Goal: Task Accomplishment & Management: Manage account settings

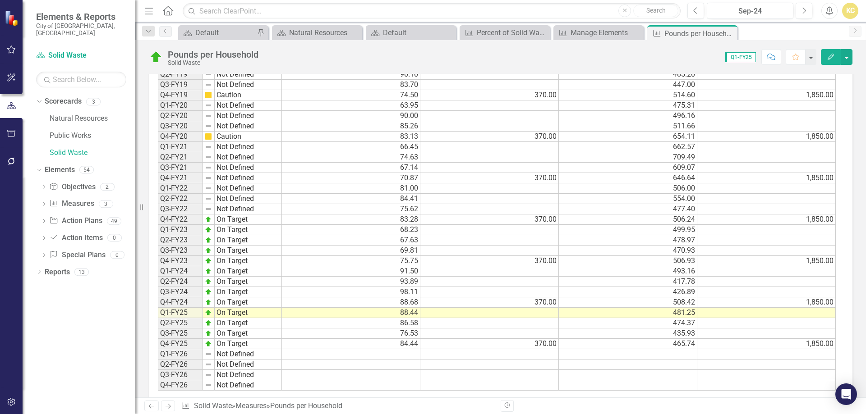
scroll to position [571, 0]
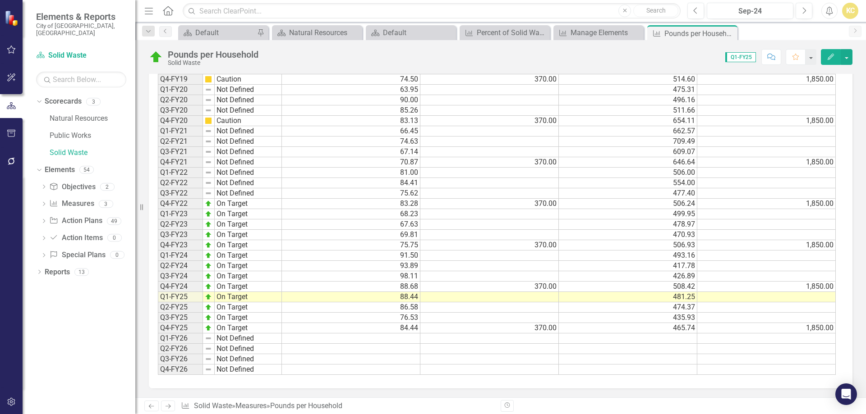
click at [519, 372] on td at bounding box center [489, 370] width 138 height 10
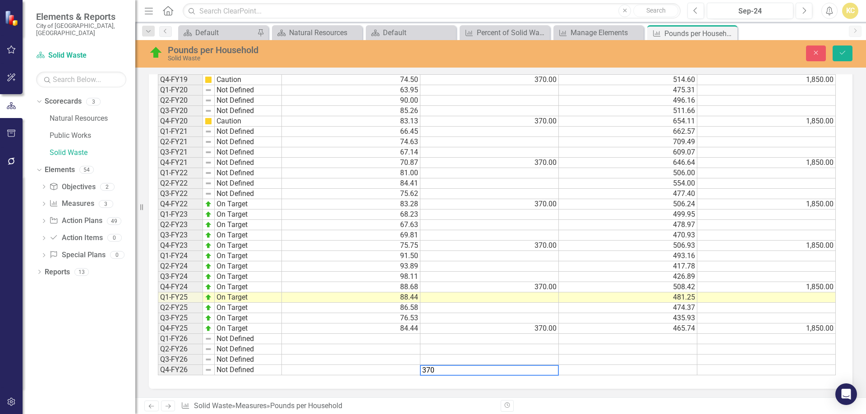
type textarea "370"
click at [791, 372] on td at bounding box center [766, 370] width 138 height 10
type textarea "1850"
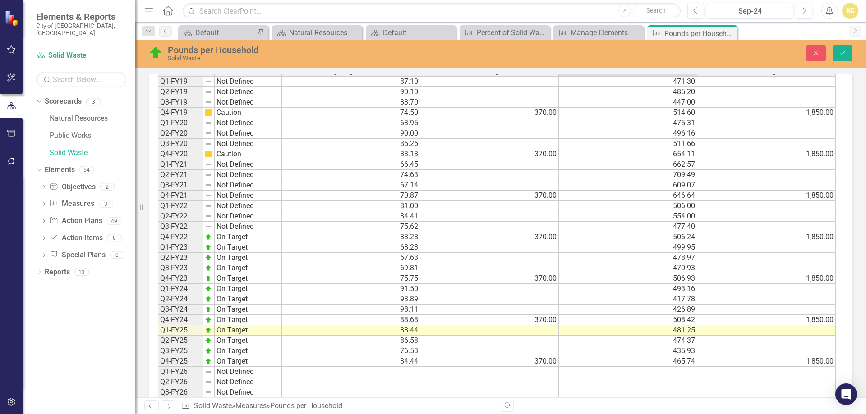
scroll to position [572, 0]
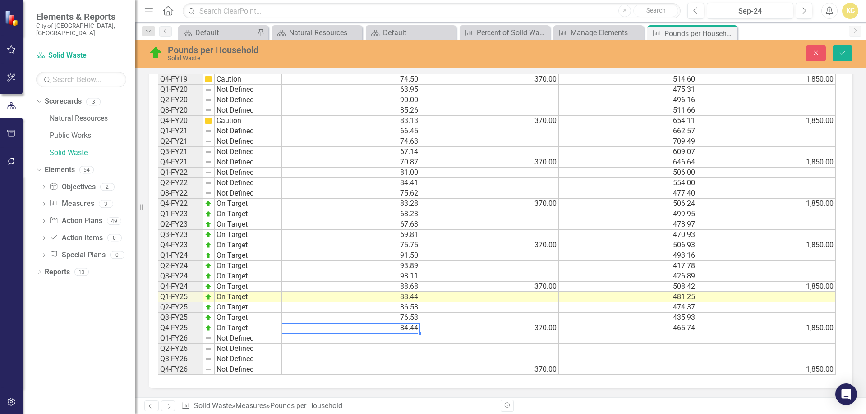
click at [408, 331] on td "84.44" at bounding box center [351, 328] width 138 height 10
click at [409, 340] on td at bounding box center [351, 339] width 138 height 10
type textarea "77.45"
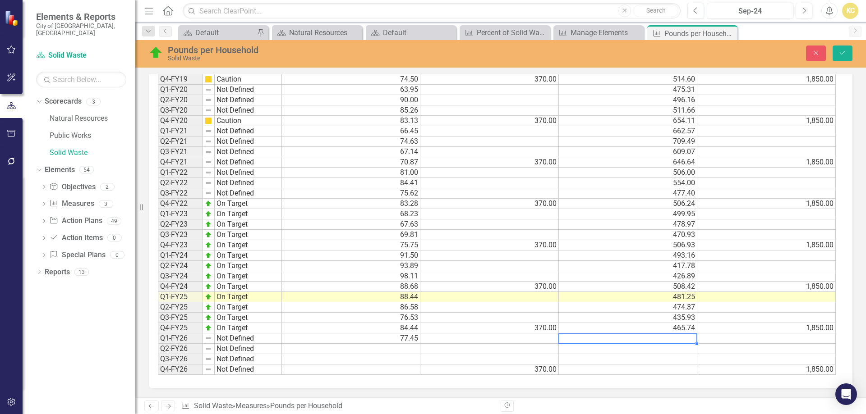
click at [605, 338] on td at bounding box center [628, 339] width 138 height 10
click at [683, 337] on td at bounding box center [628, 339] width 138 height 10
type textarea "5"
type textarea "456.33"
click at [840, 55] on icon "Save" at bounding box center [842, 53] width 8 height 6
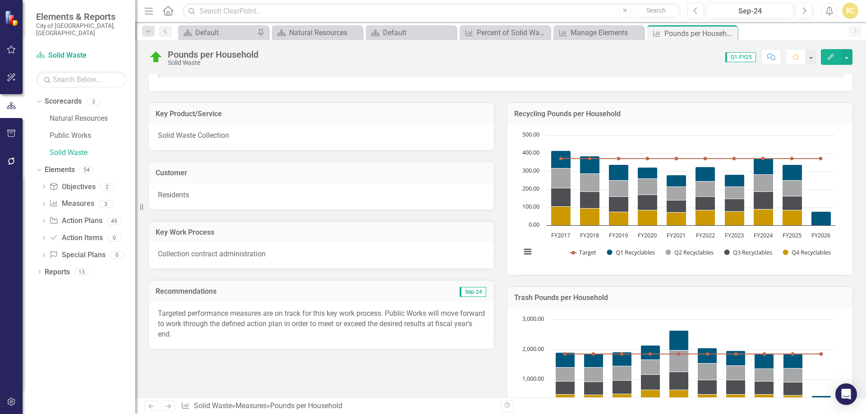
scroll to position [0, 0]
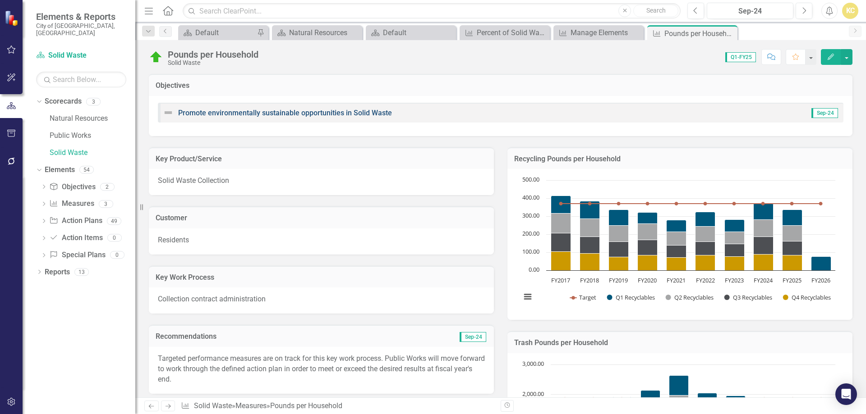
click at [355, 115] on link "Promote environmentally sustainable opportunities in Solid Waste" at bounding box center [285, 113] width 214 height 9
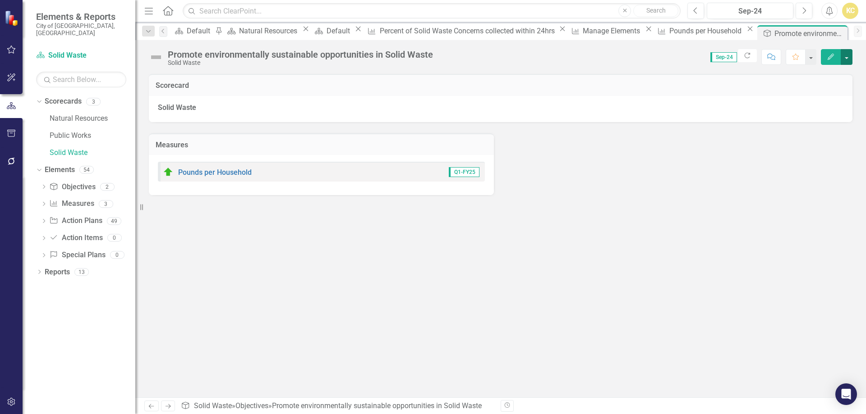
click at [844, 58] on button "button" at bounding box center [847, 57] width 12 height 16
click at [826, 74] on link "Edit Edit Objective" at bounding box center [815, 73] width 73 height 17
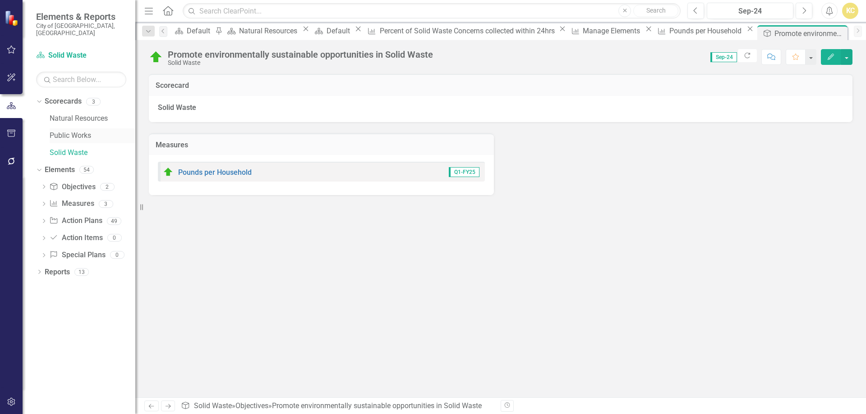
click at [83, 131] on link "Public Works" at bounding box center [93, 136] width 86 height 10
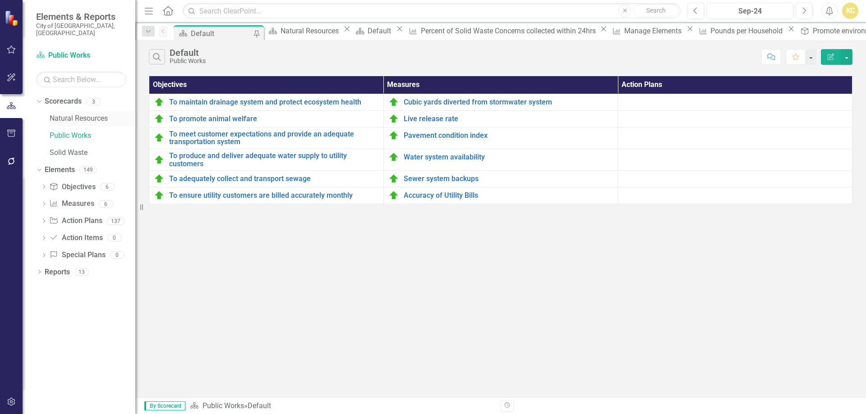
click at [94, 114] on link "Natural Resources" at bounding box center [93, 119] width 86 height 10
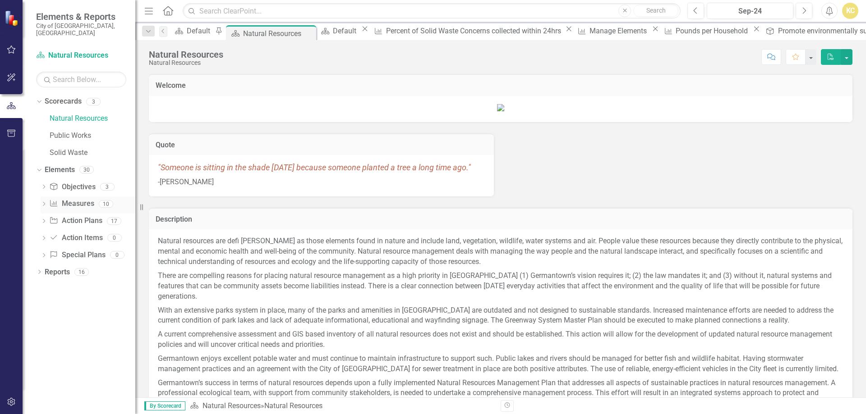
click at [74, 199] on link "Measure Measures" at bounding box center [71, 204] width 45 height 10
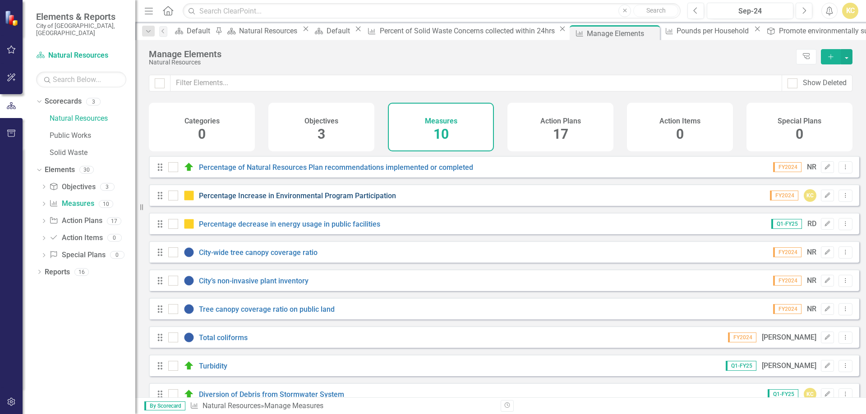
click at [364, 200] on link "Percentage Increase in Environmental Program Participation" at bounding box center [297, 196] width 197 height 9
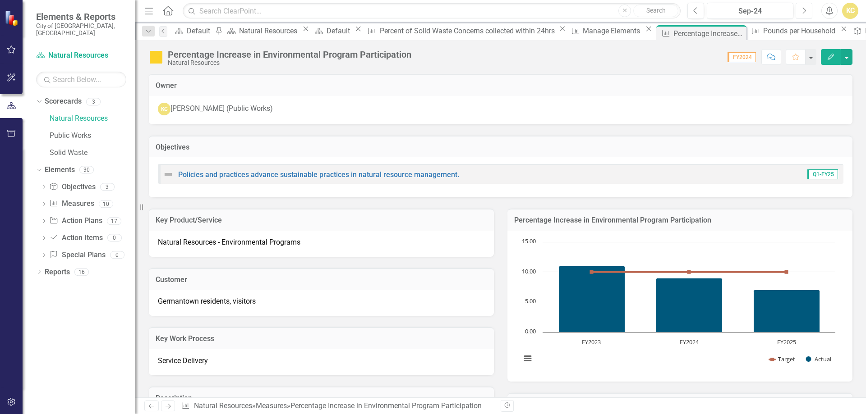
click at [800, 11] on button "Next" at bounding box center [803, 11] width 17 height 16
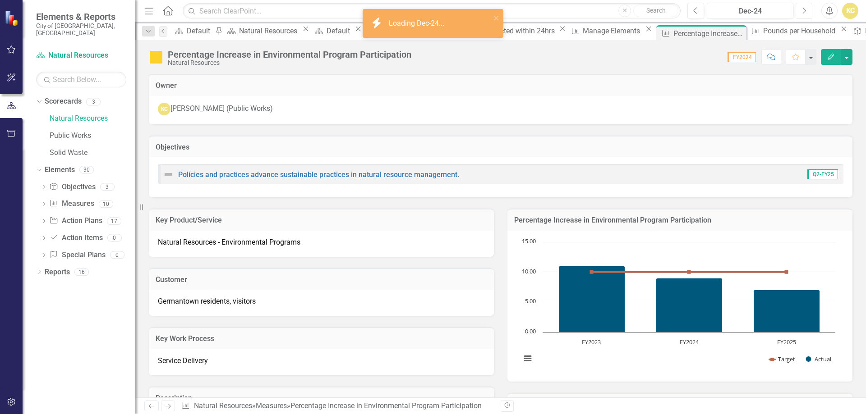
click at [803, 12] on icon "Next" at bounding box center [803, 11] width 5 height 8
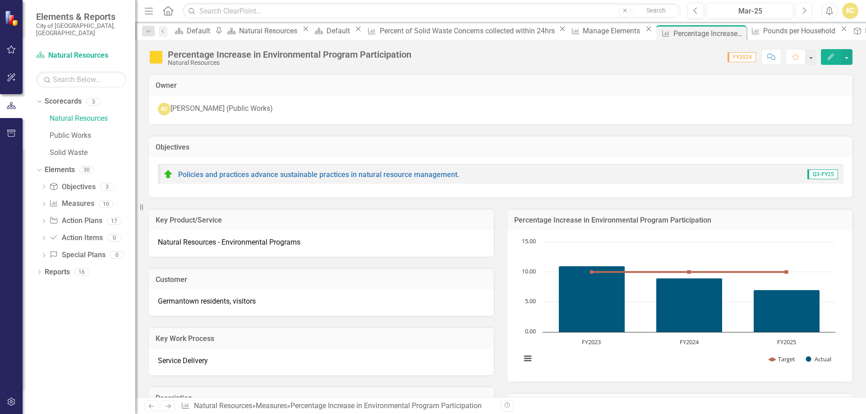
click at [807, 12] on button "Next" at bounding box center [803, 11] width 17 height 16
click at [800, 11] on button "Next" at bounding box center [803, 11] width 17 height 16
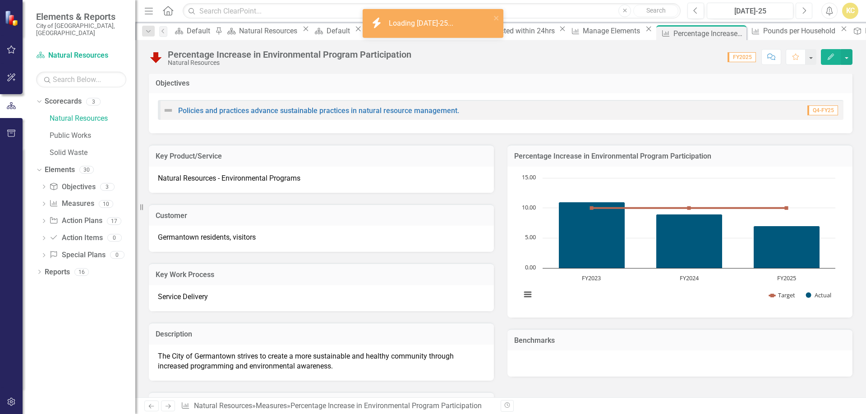
scroll to position [45, 0]
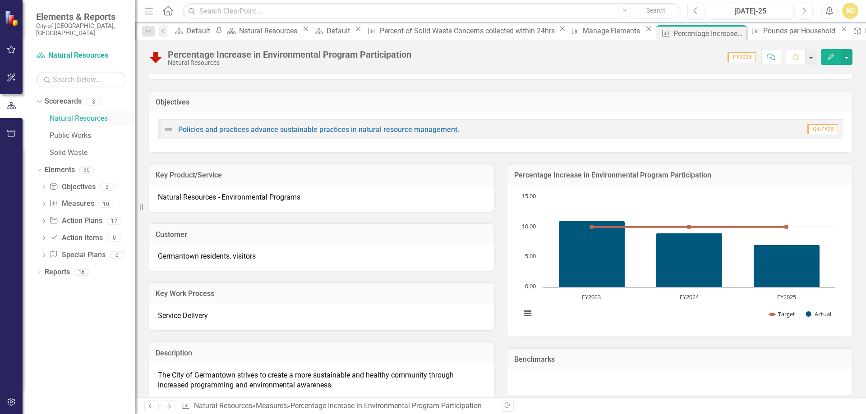
click at [87, 114] on link "Natural Resources" at bounding box center [93, 119] width 86 height 10
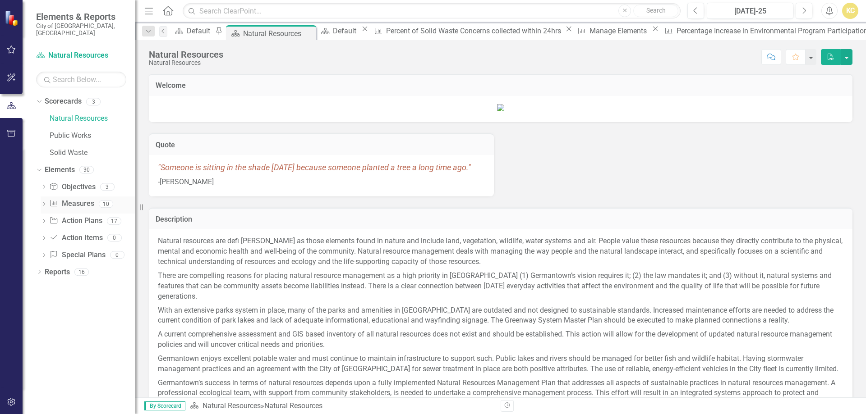
click at [79, 199] on link "Measure Measures" at bounding box center [71, 204] width 45 height 10
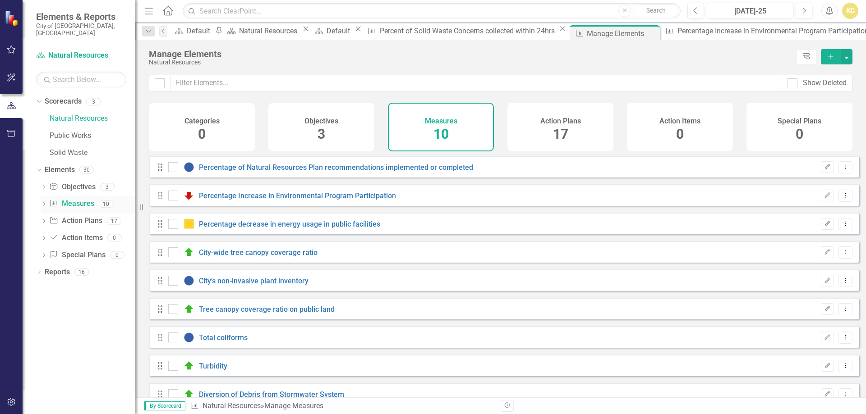
checkbox input "false"
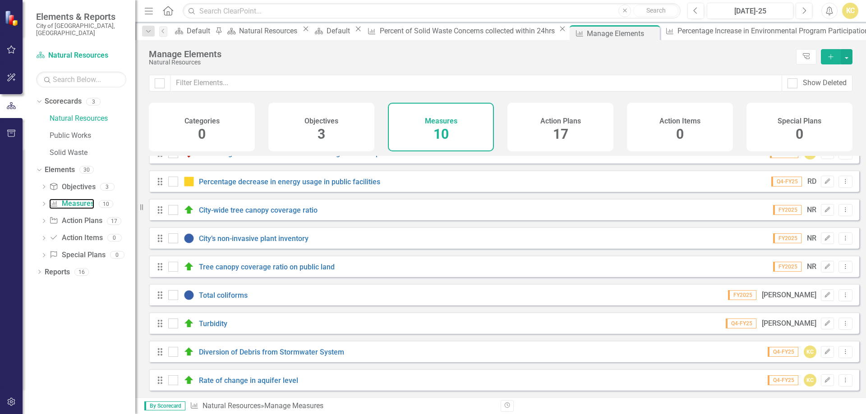
scroll to position [49, 0]
click at [76, 131] on link "Public Works" at bounding box center [93, 136] width 86 height 10
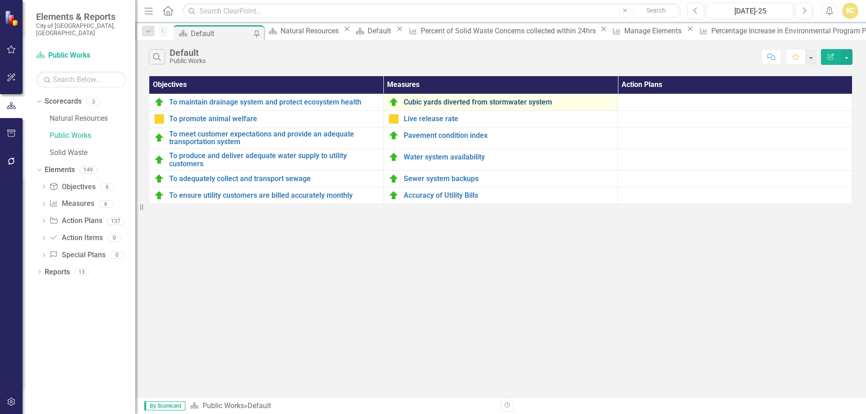
click at [417, 101] on link "Cubic yards diverted from stormwater system" at bounding box center [509, 102] width 210 height 8
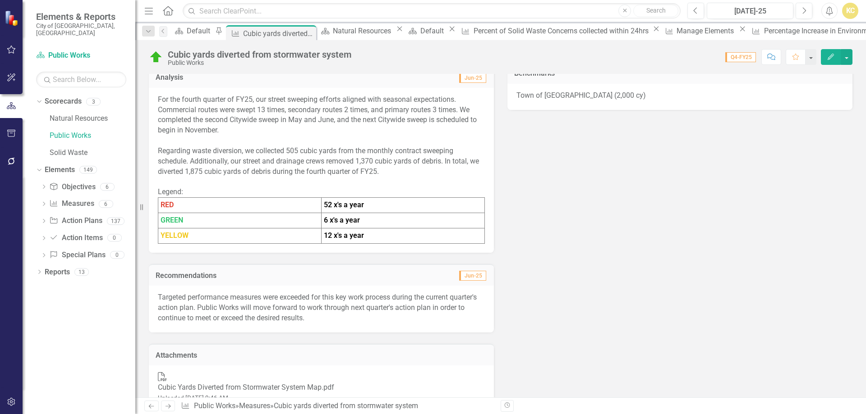
scroll to position [271, 0]
click at [312, 33] on icon "Close" at bounding box center [307, 33] width 9 height 7
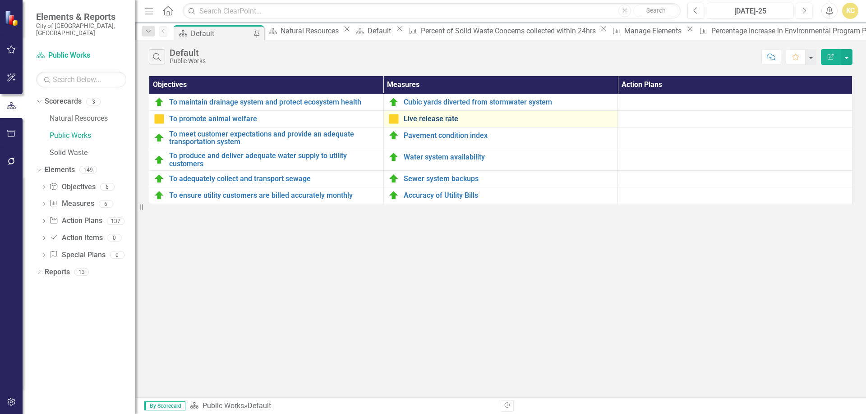
click at [430, 121] on link "Live release rate" at bounding box center [509, 119] width 210 height 8
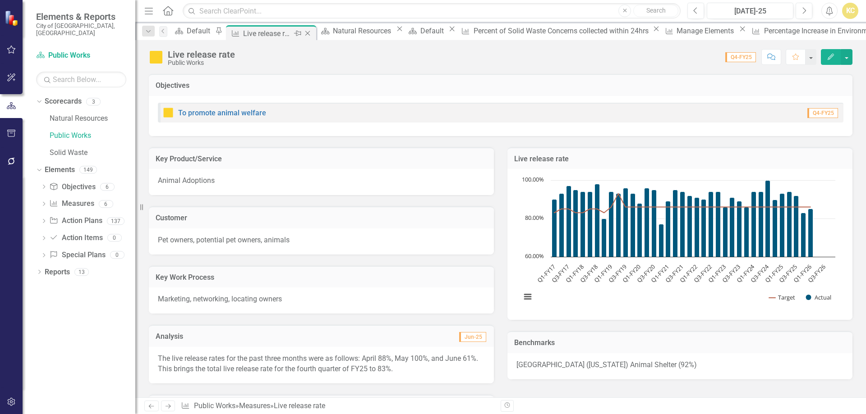
click at [312, 32] on icon "Close" at bounding box center [307, 33] width 9 height 7
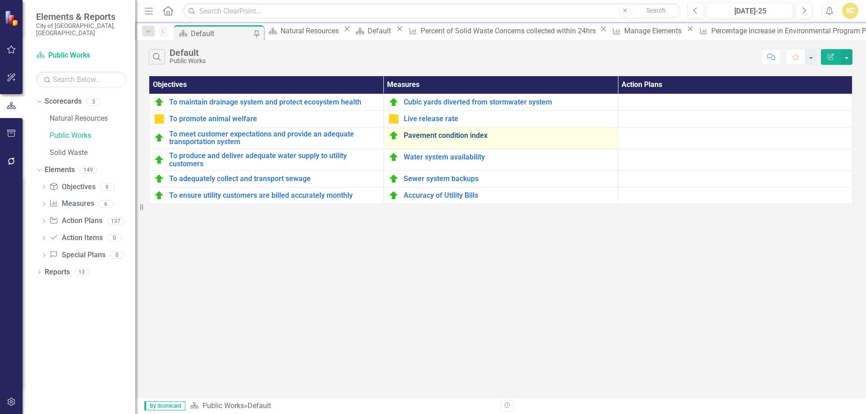
click at [413, 133] on link "Pavement condition index" at bounding box center [509, 136] width 210 height 8
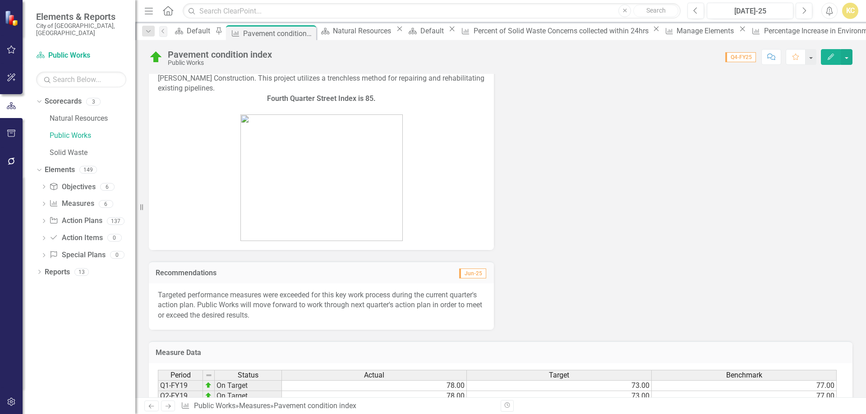
scroll to position [586, 0]
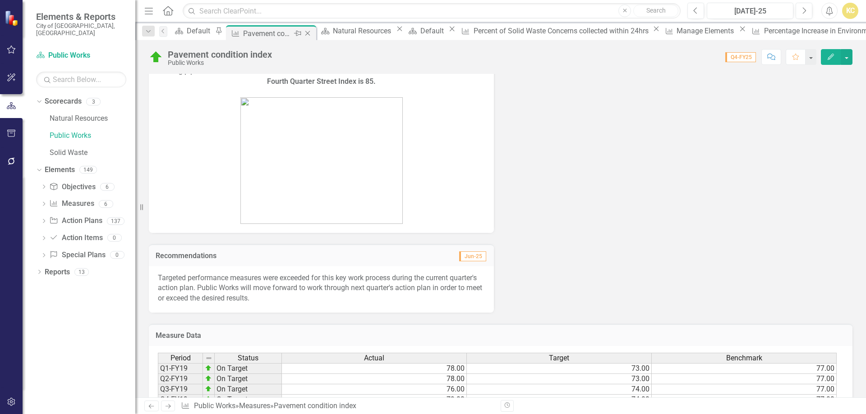
click at [312, 33] on icon "Close" at bounding box center [307, 33] width 9 height 7
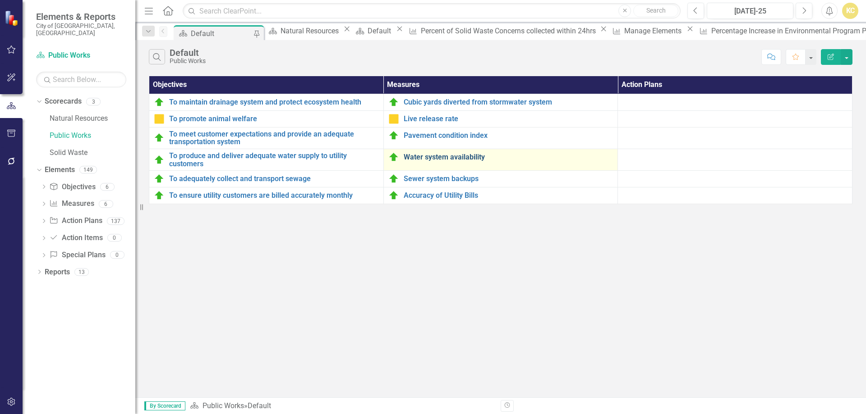
click at [432, 156] on link "Water system availability" at bounding box center [509, 157] width 210 height 8
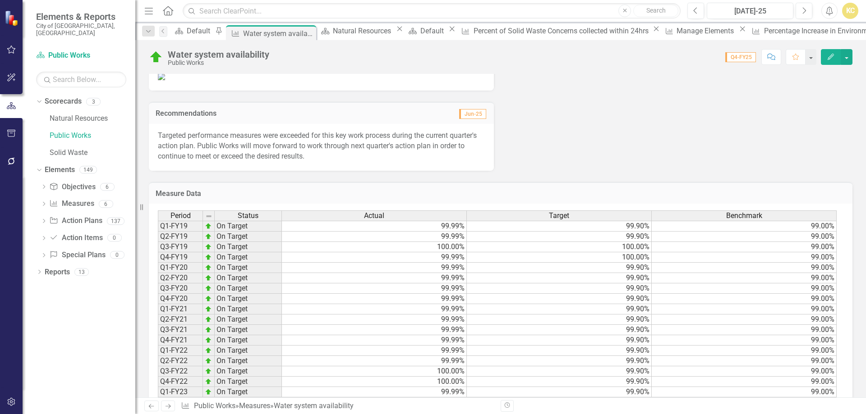
scroll to position [406, 0]
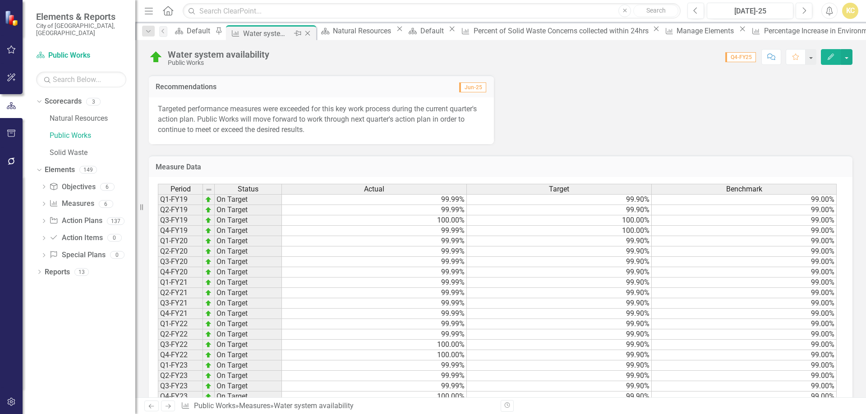
click at [312, 34] on icon "Close" at bounding box center [307, 33] width 9 height 7
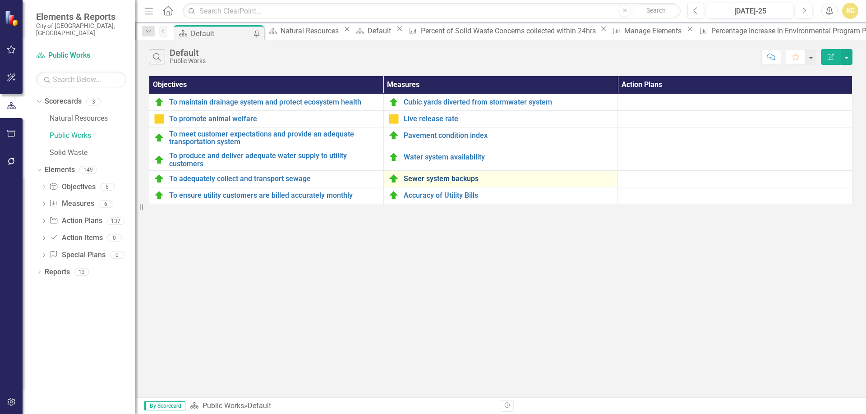
click at [431, 177] on link "Sewer system backups" at bounding box center [509, 179] width 210 height 8
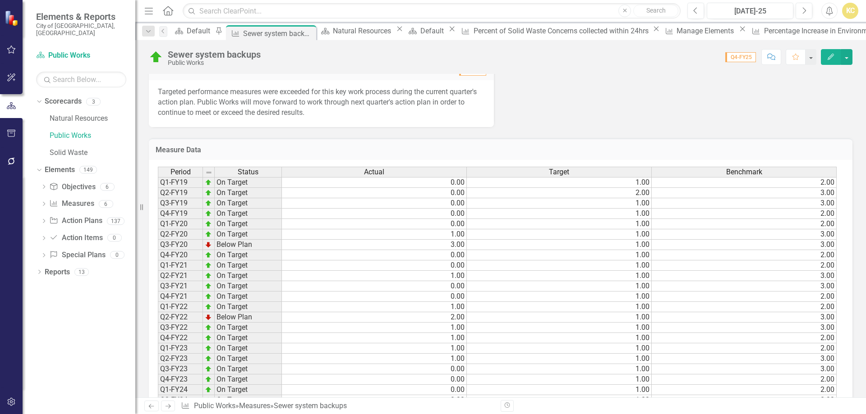
scroll to position [406, 0]
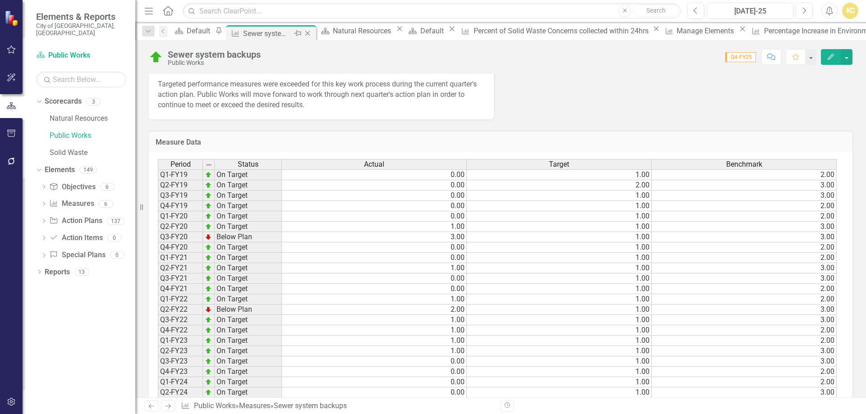
click at [312, 33] on icon "Close" at bounding box center [307, 33] width 9 height 7
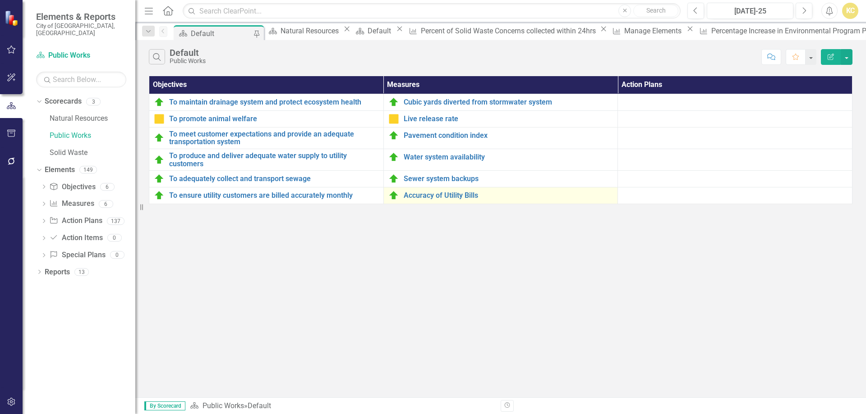
click at [431, 190] on div "Accuracy of Utility Bills" at bounding box center [500, 195] width 225 height 11
click at [433, 195] on link "Accuracy of Utility Bills" at bounding box center [509, 196] width 210 height 8
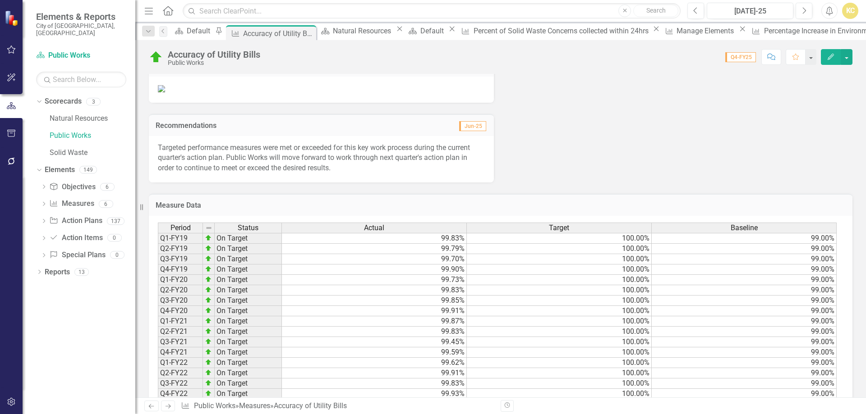
scroll to position [316, 0]
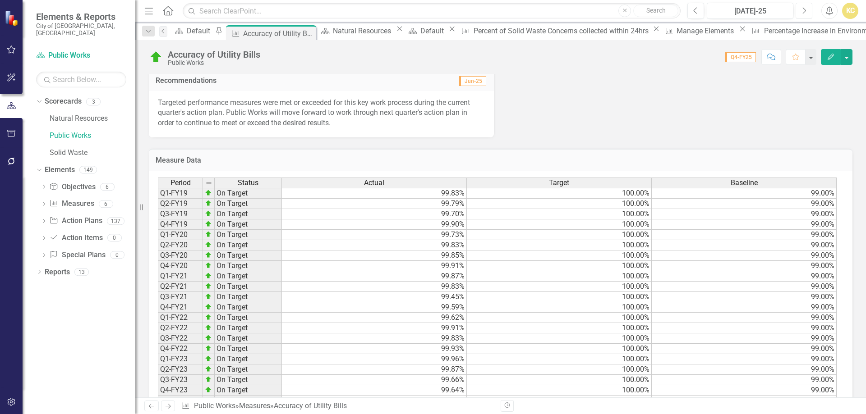
click at [800, 12] on button "Next" at bounding box center [803, 11] width 17 height 16
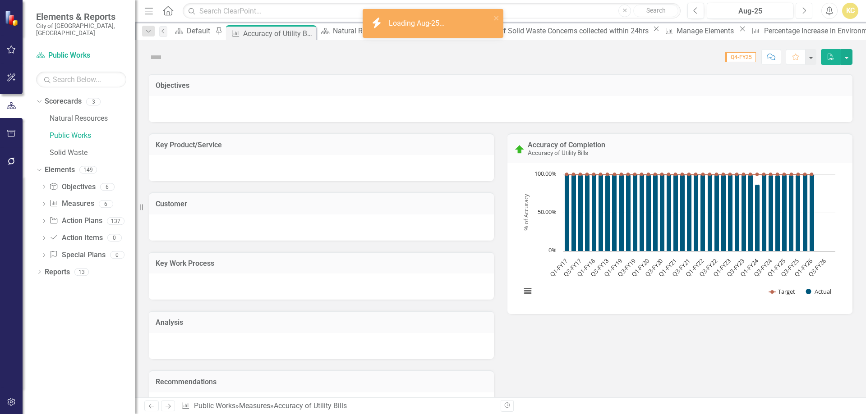
click at [801, 12] on icon "Next" at bounding box center [803, 11] width 5 height 8
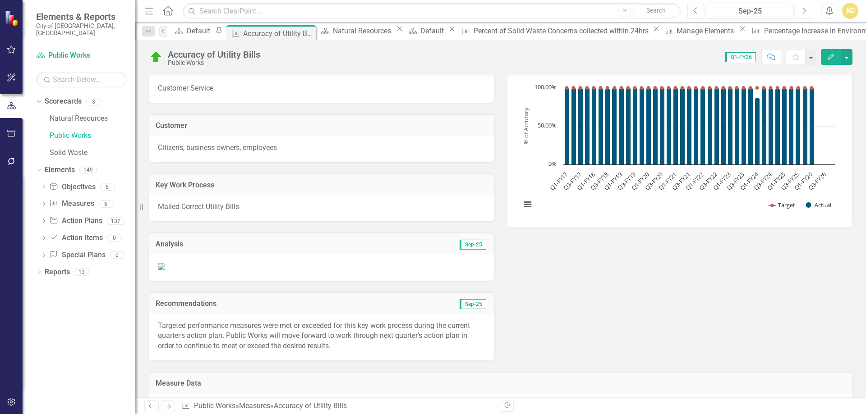
scroll to position [90, 0]
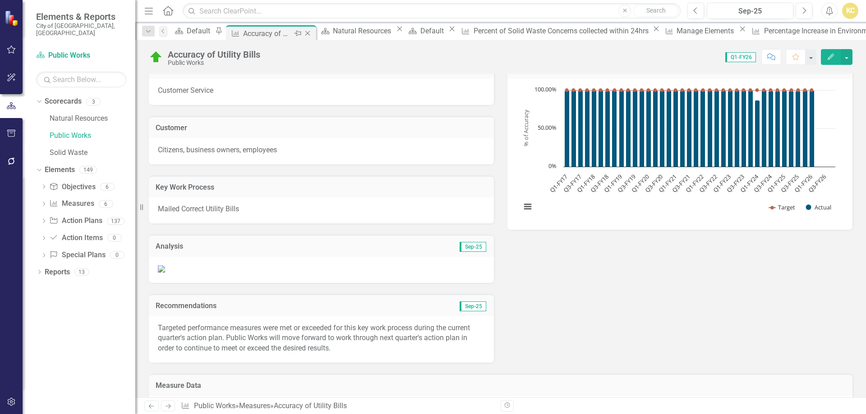
click at [312, 32] on icon "Close" at bounding box center [307, 33] width 9 height 7
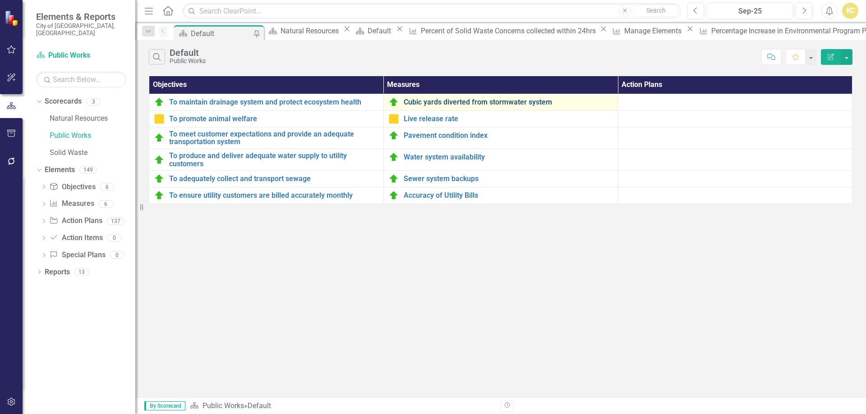
click at [416, 101] on link "Cubic yards diverted from stormwater system" at bounding box center [509, 102] width 210 height 8
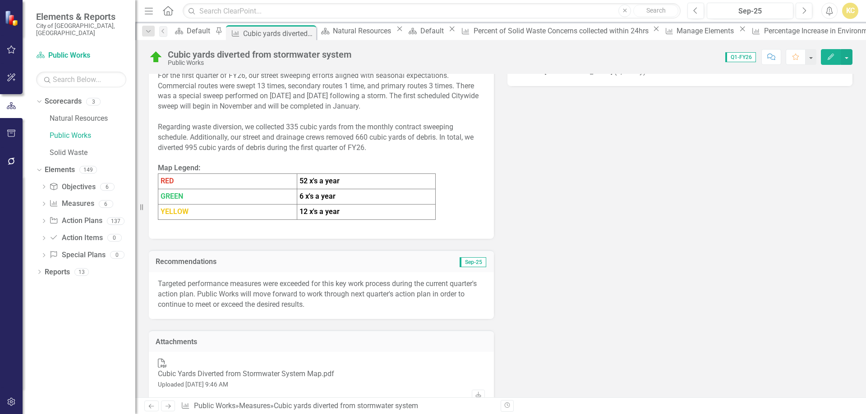
scroll to position [406, 0]
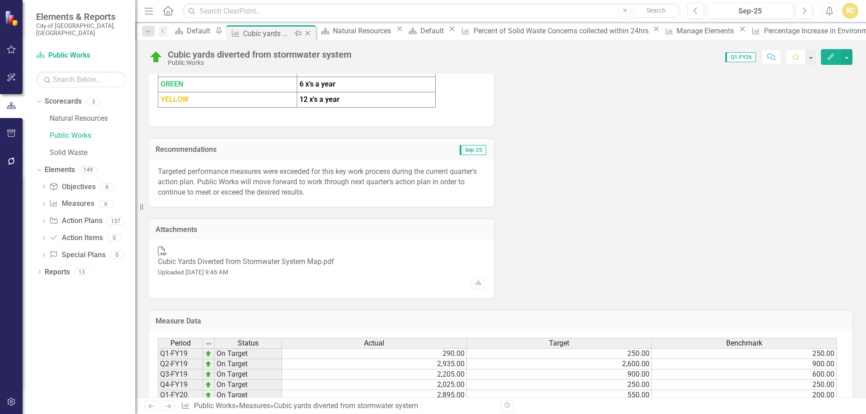
click at [312, 33] on icon "Close" at bounding box center [307, 33] width 9 height 7
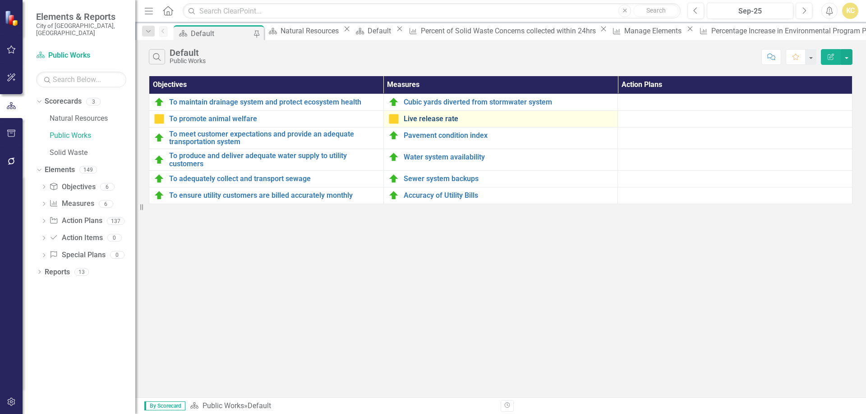
click at [422, 117] on link "Live release rate" at bounding box center [509, 119] width 210 height 8
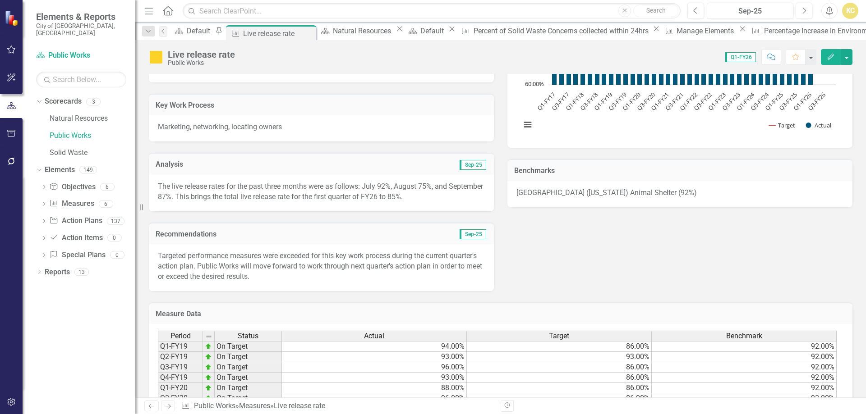
scroll to position [225, 0]
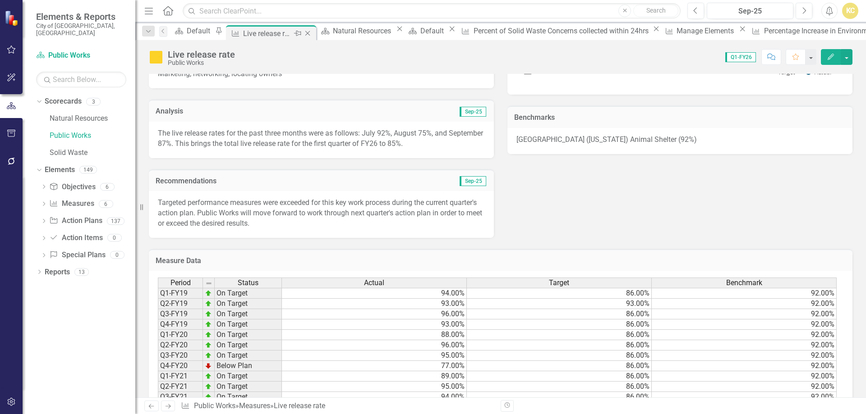
click at [312, 34] on icon "Close" at bounding box center [307, 33] width 9 height 7
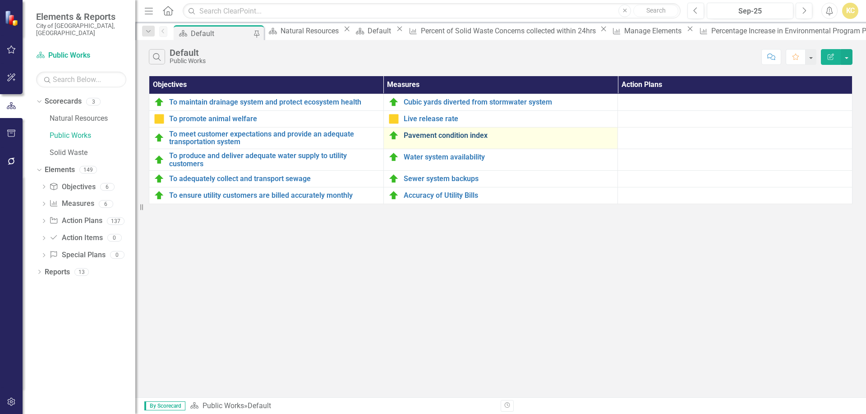
click at [424, 134] on link "Pavement condition index" at bounding box center [509, 136] width 210 height 8
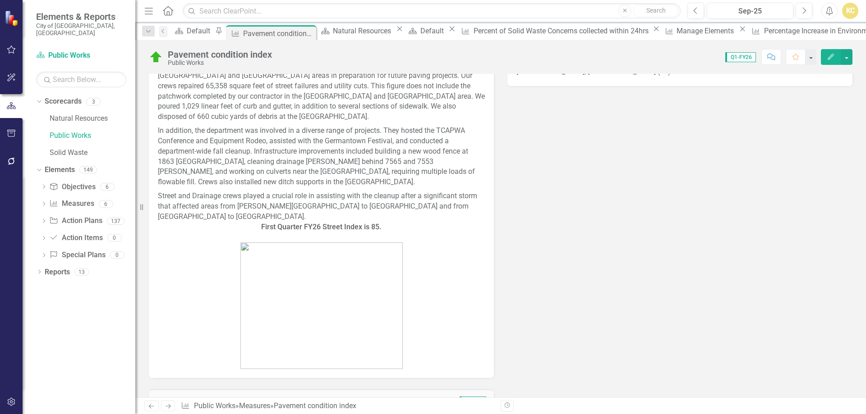
scroll to position [451, 0]
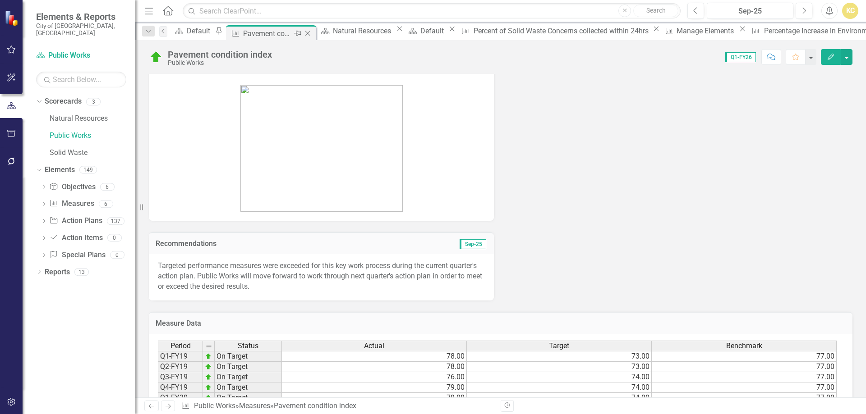
click at [312, 32] on icon "Close" at bounding box center [307, 33] width 9 height 7
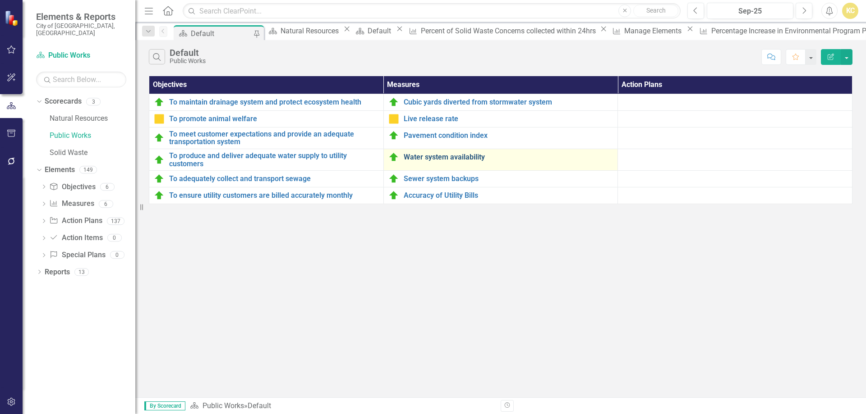
click at [439, 156] on link "Water system availability" at bounding box center [509, 157] width 210 height 8
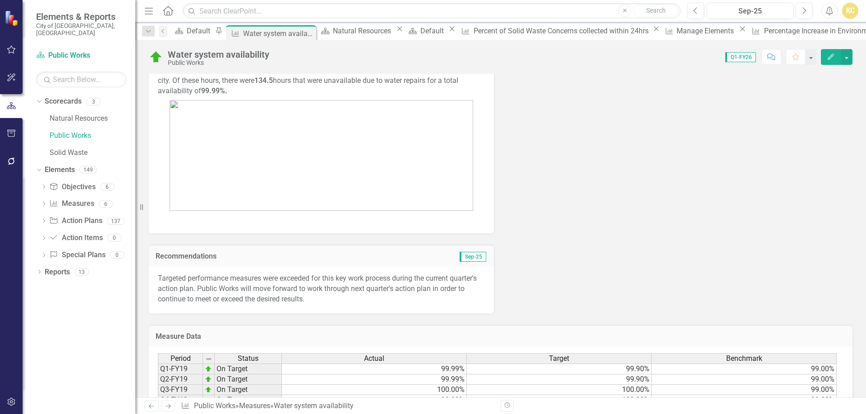
scroll to position [361, 0]
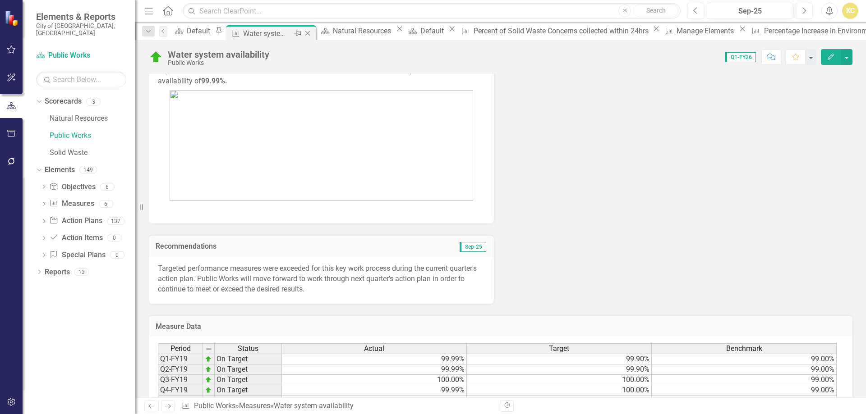
click at [312, 34] on icon "Close" at bounding box center [307, 33] width 9 height 7
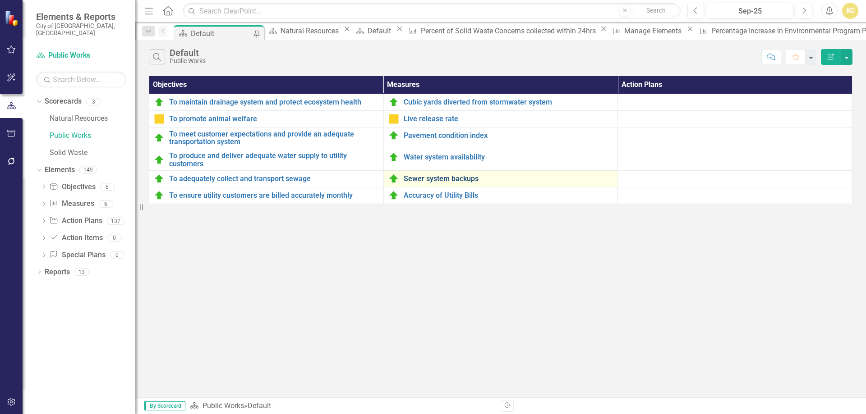
click at [431, 177] on link "Sewer system backups" at bounding box center [509, 179] width 210 height 8
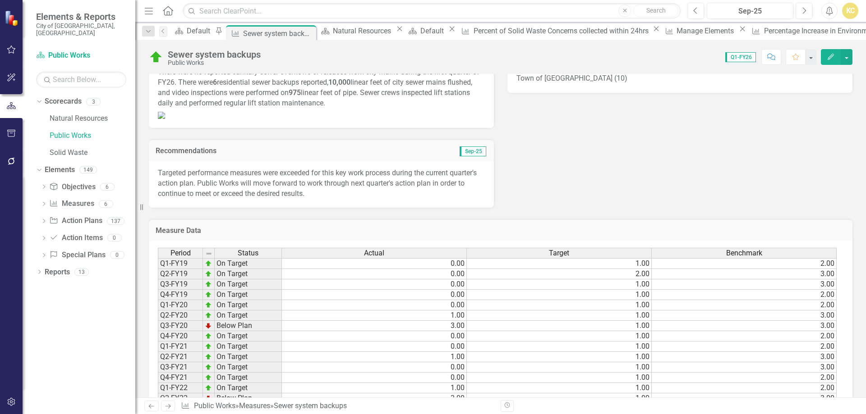
scroll to position [406, 0]
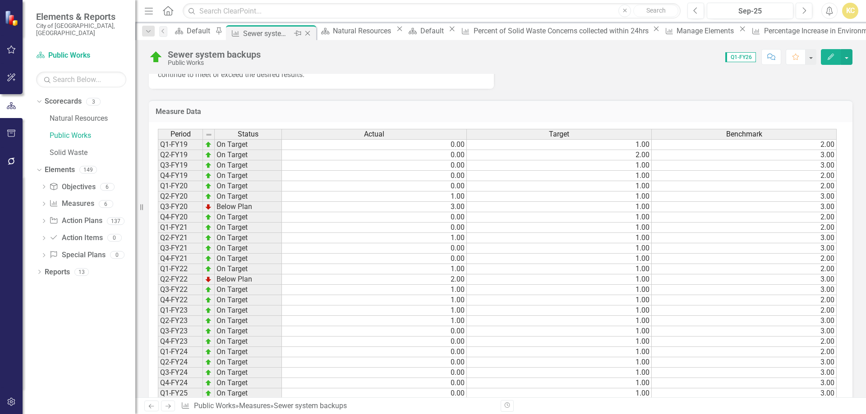
click at [312, 33] on icon "Close" at bounding box center [307, 33] width 9 height 7
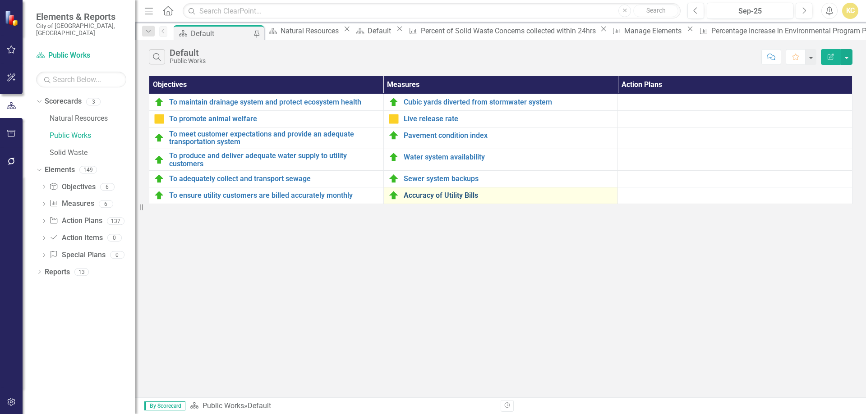
click at [442, 193] on link "Accuracy of Utility Bills" at bounding box center [509, 196] width 210 height 8
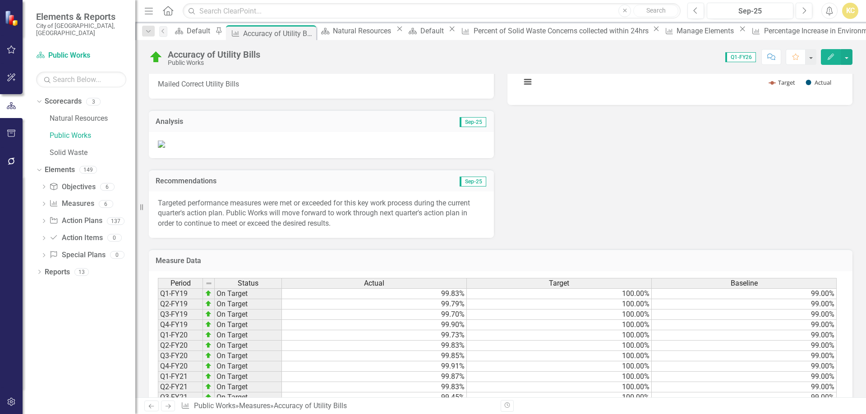
scroll to position [225, 0]
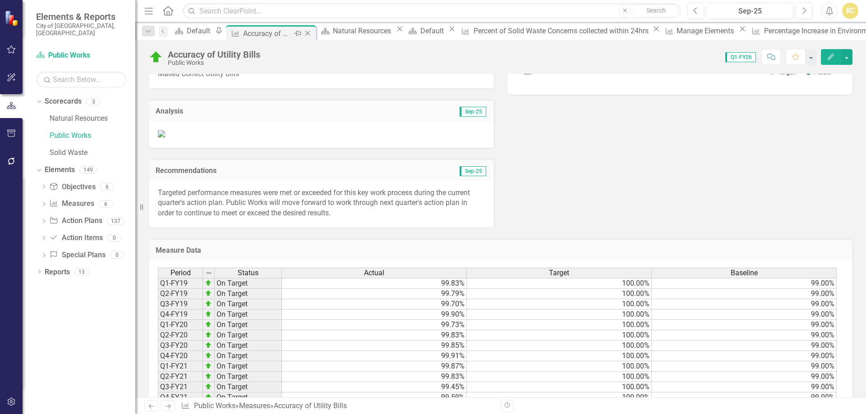
click at [310, 33] on icon at bounding box center [307, 33] width 5 height 5
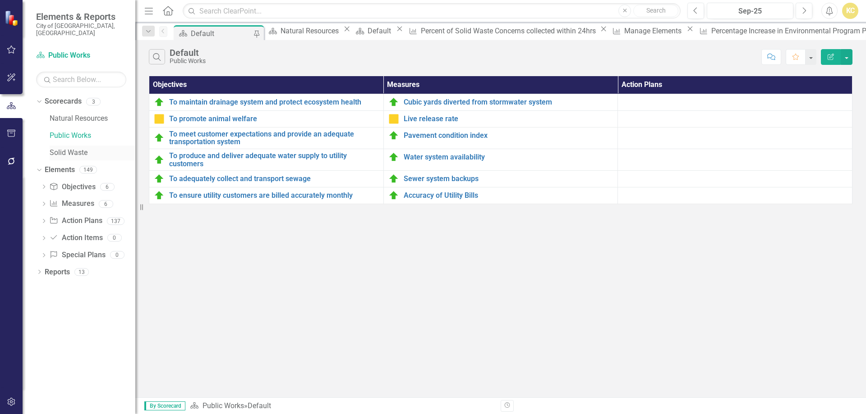
click at [76, 148] on link "Solid Waste" at bounding box center [93, 153] width 86 height 10
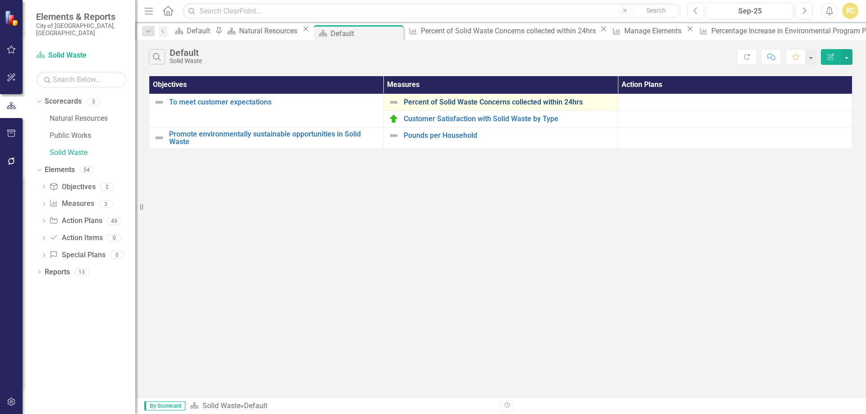
click at [486, 101] on link "Percent of Solid Waste Concerns collected within 24hrs" at bounding box center [509, 102] width 210 height 8
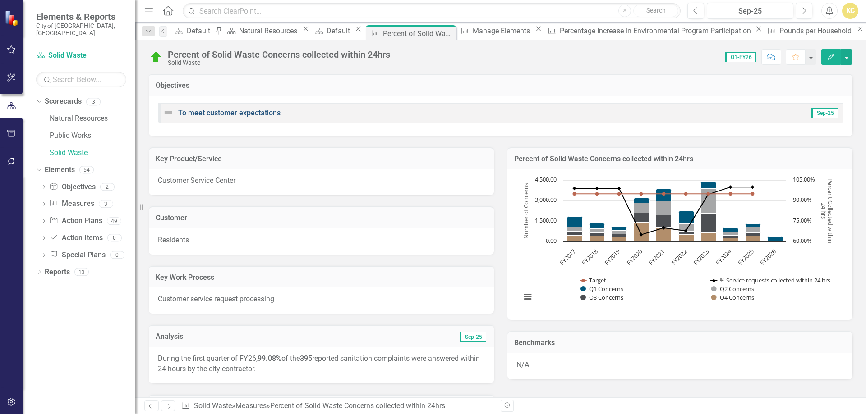
click at [250, 112] on link "To meet customer expectations" at bounding box center [229, 113] width 102 height 9
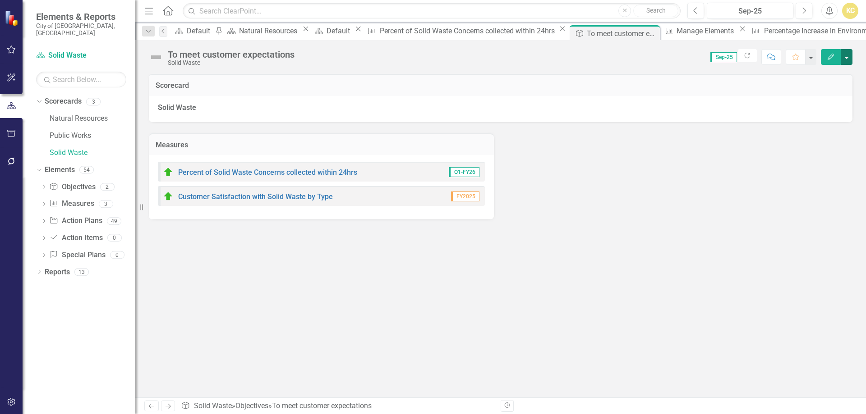
click at [842, 59] on button "button" at bounding box center [847, 57] width 12 height 16
click at [816, 72] on link "Edit Edit Objective" at bounding box center [815, 73] width 73 height 17
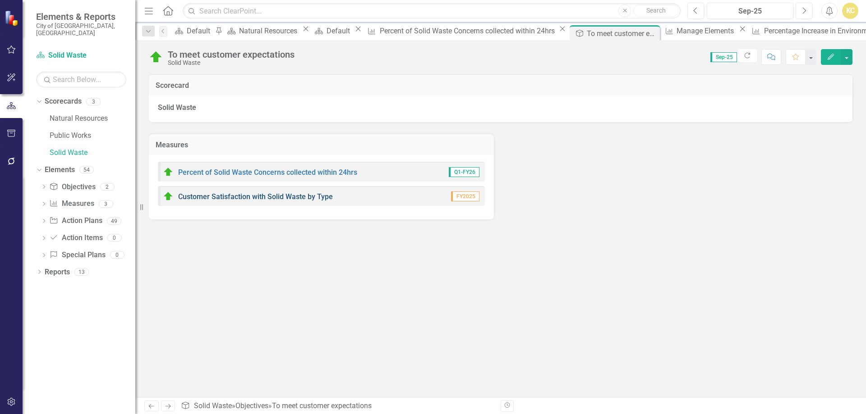
click at [253, 197] on link "Customer Satisfaction with Solid Waste by Type" at bounding box center [255, 197] width 155 height 9
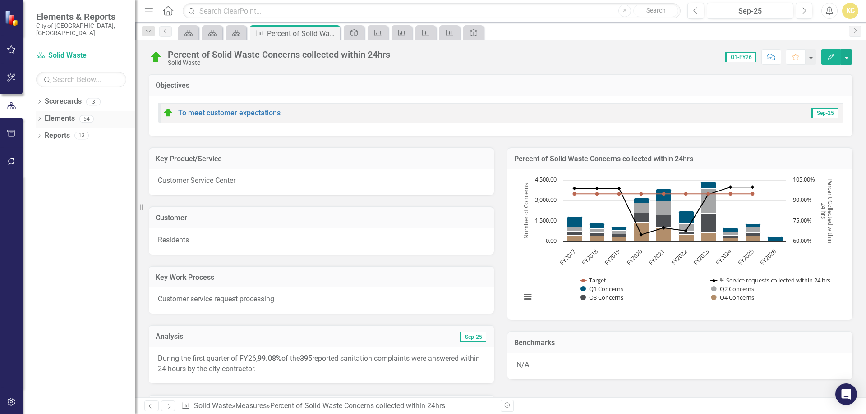
click at [54, 114] on link "Elements" at bounding box center [60, 119] width 30 height 10
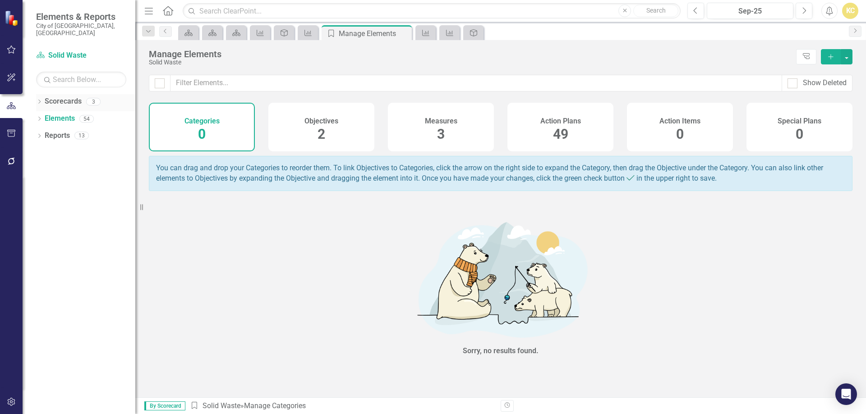
click at [59, 96] on link "Scorecards" at bounding box center [63, 101] width 37 height 10
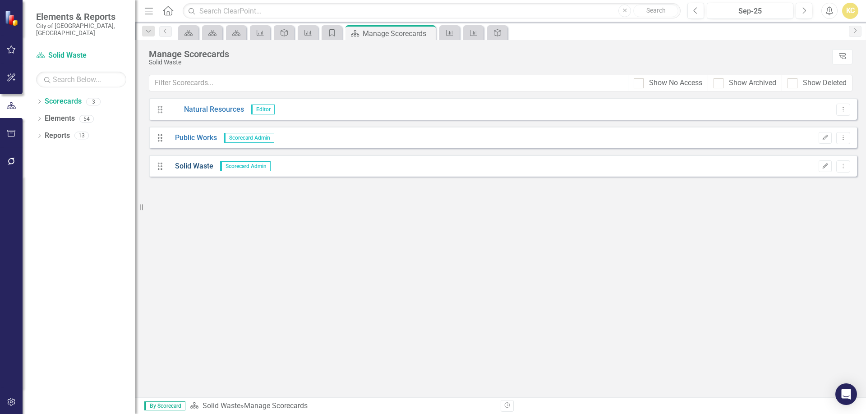
click at [184, 166] on link "Solid Waste" at bounding box center [190, 166] width 45 height 10
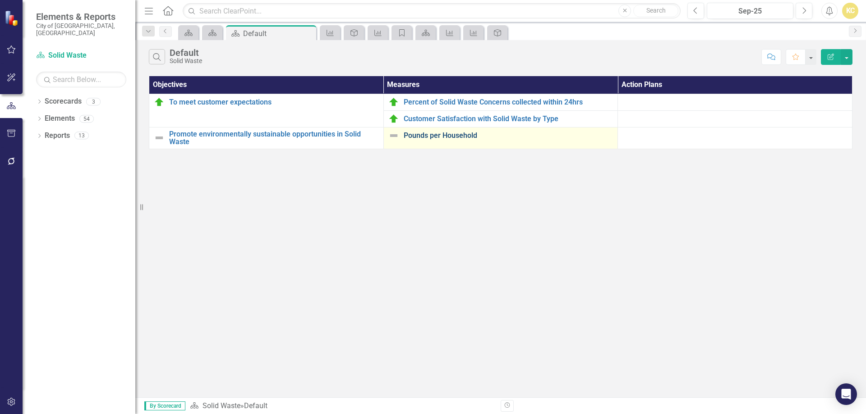
click at [433, 136] on link "Pounds per Household" at bounding box center [509, 136] width 210 height 8
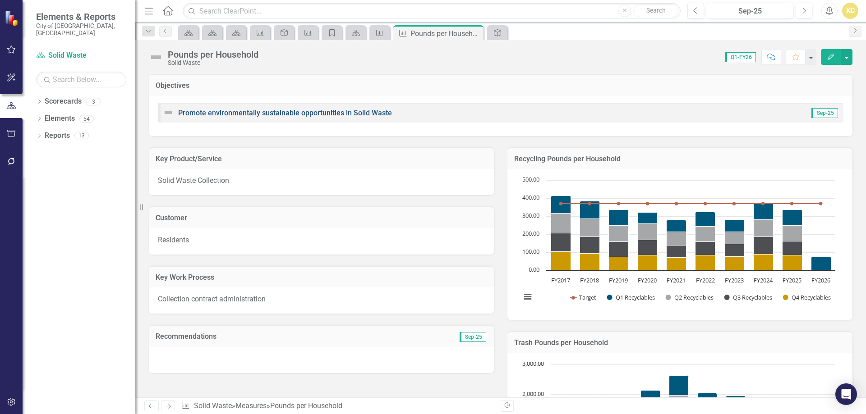
click at [349, 112] on link "Promote environmentally sustainable opportunities in Solid Waste" at bounding box center [285, 113] width 214 height 9
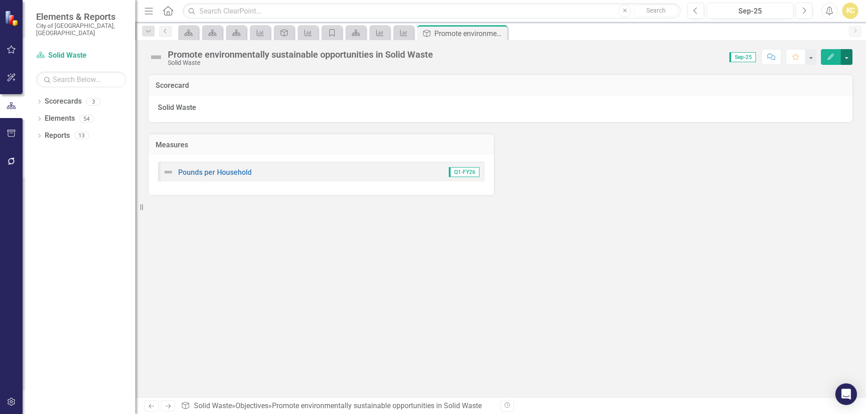
click at [844, 60] on button "button" at bounding box center [847, 57] width 12 height 16
click at [798, 71] on link "Edit Edit Objective" at bounding box center [815, 73] width 73 height 17
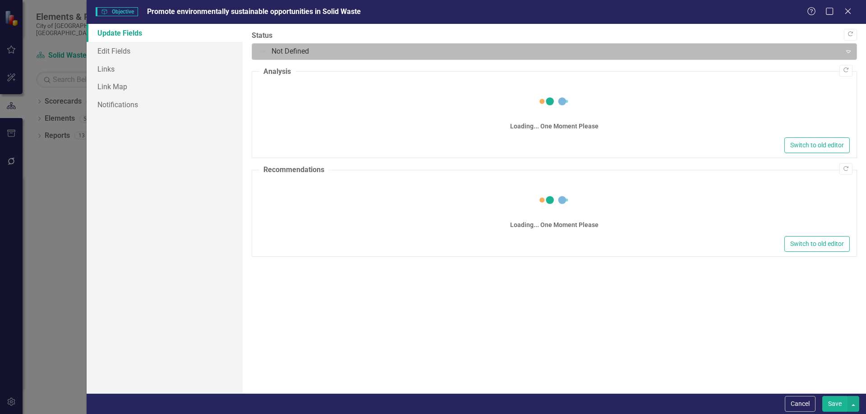
click at [346, 53] on div at bounding box center [547, 52] width 578 height 12
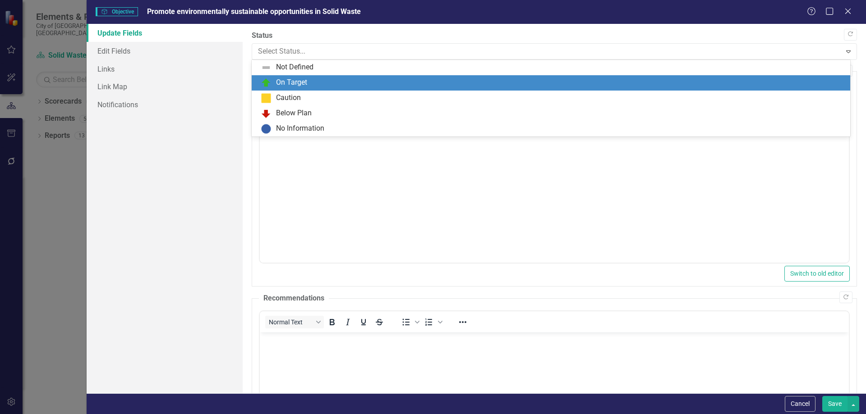
click at [294, 83] on div "On Target" at bounding box center [291, 83] width 31 height 10
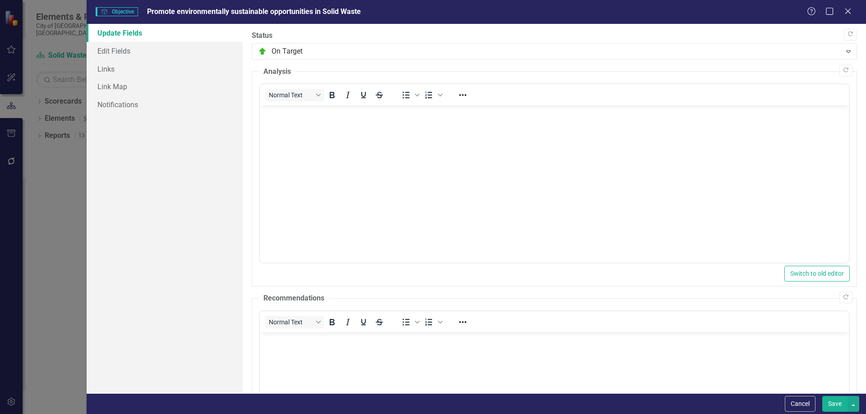
click at [832, 408] on button "Save" at bounding box center [834, 404] width 25 height 16
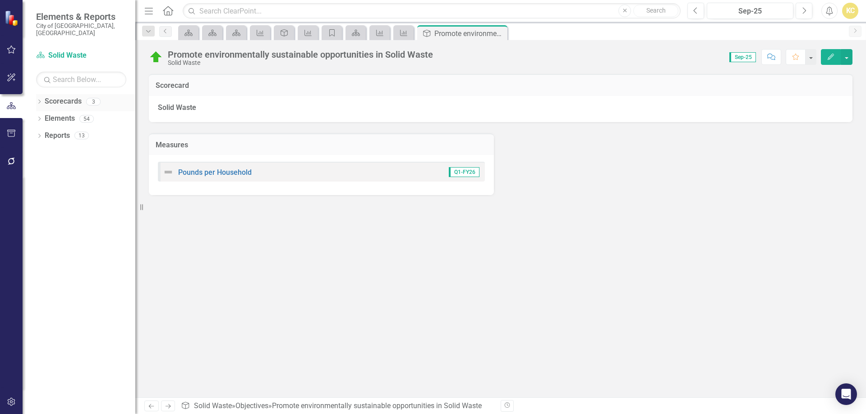
click at [41, 100] on icon "Dropdown" at bounding box center [39, 102] width 6 height 5
click at [58, 148] on link "Solid Waste" at bounding box center [93, 153] width 86 height 10
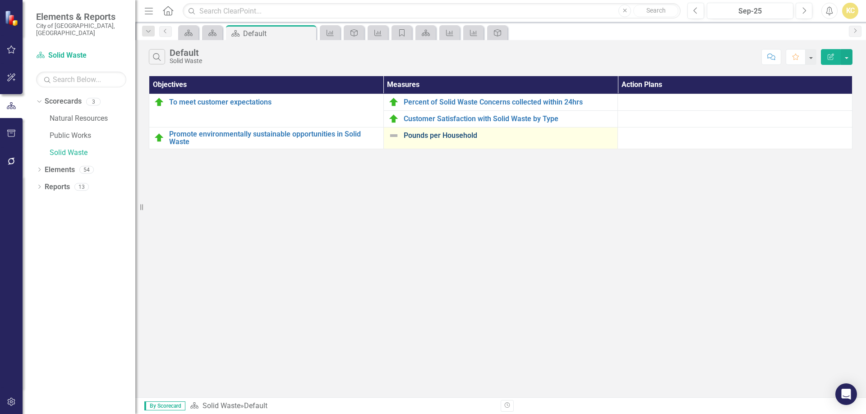
click at [445, 133] on link "Pounds per Household" at bounding box center [509, 136] width 210 height 8
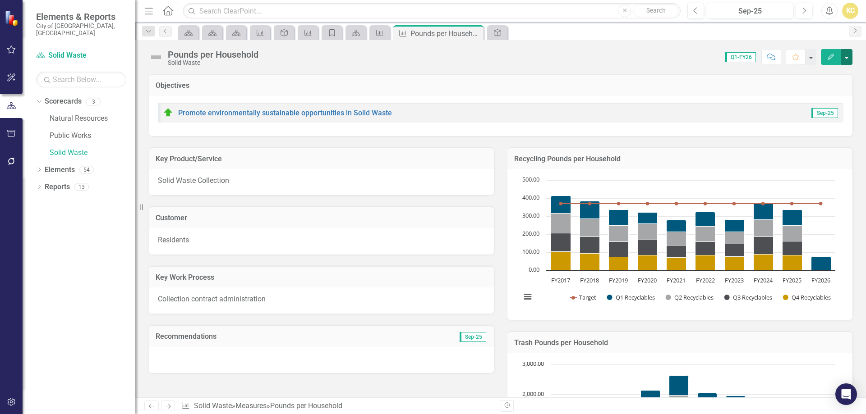
click at [847, 58] on button "button" at bounding box center [847, 57] width 12 height 16
click at [790, 76] on link "Edit Edit Measure" at bounding box center [808, 73] width 88 height 17
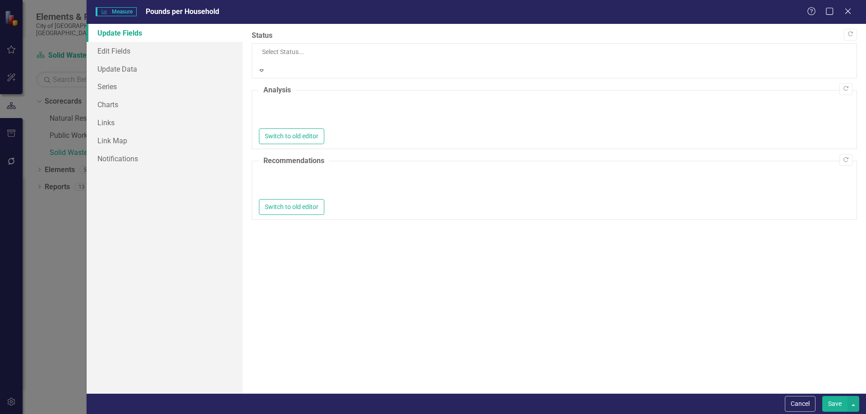
click at [269, 56] on div at bounding box center [420, 60] width 318 height 9
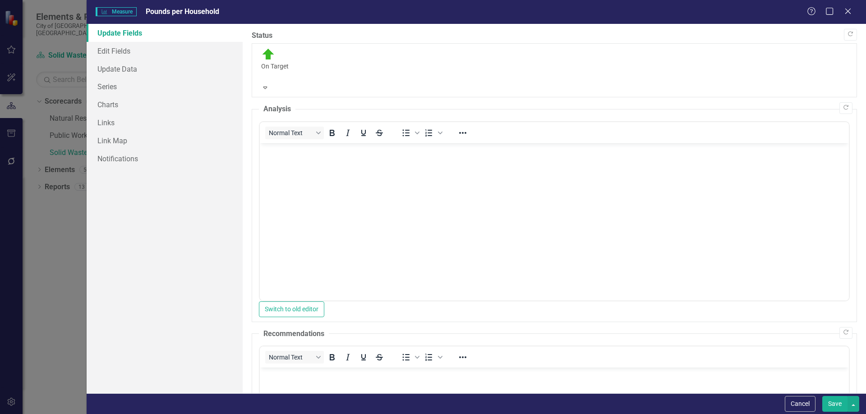
click at [834, 408] on button "Save" at bounding box center [834, 404] width 25 height 16
